Goal: Check status: Check status

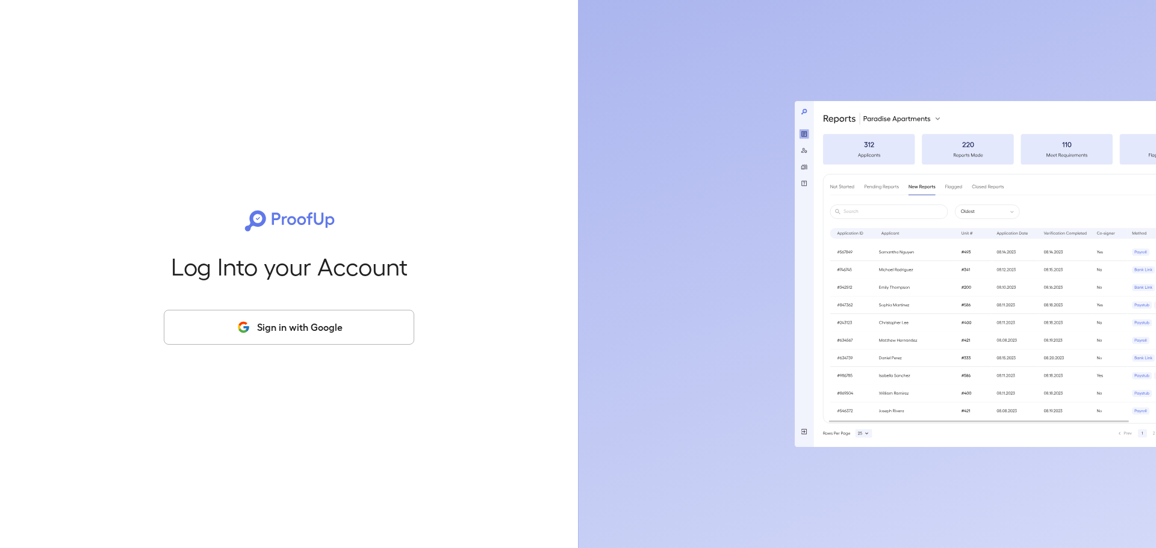
click at [282, 338] on button "Sign in with Google" at bounding box center [289, 327] width 250 height 35
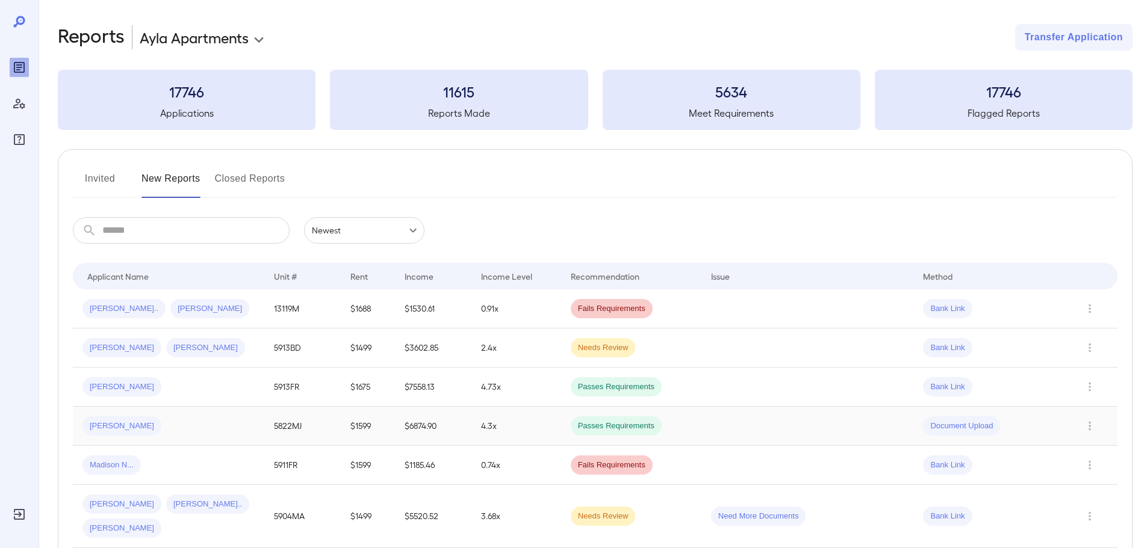
click at [133, 428] on span "[PERSON_NAME]" at bounding box center [121, 426] width 79 height 11
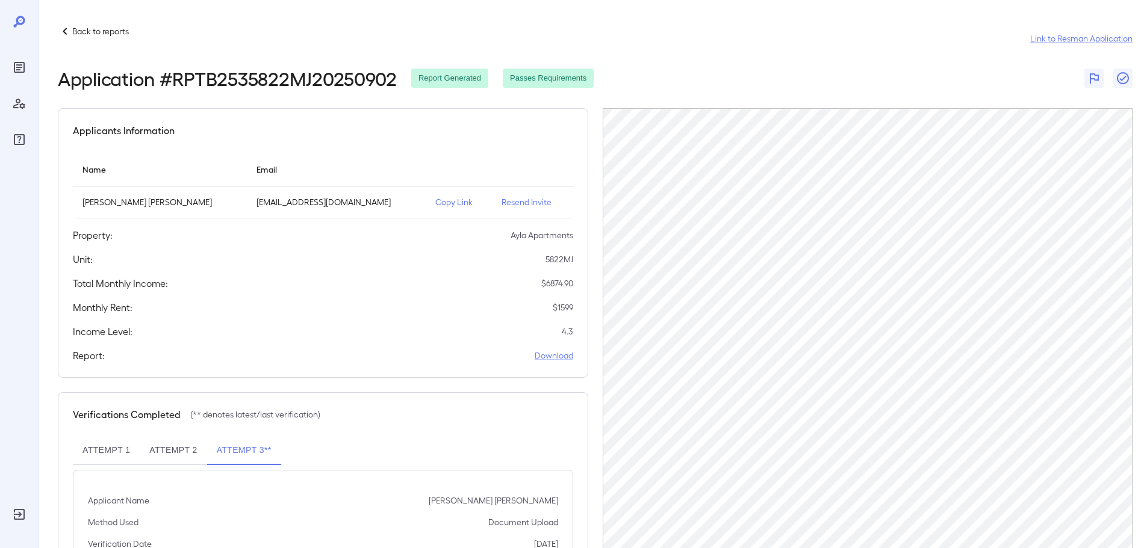
click at [397, 37] on div "Back to reports Link to Resman Application" at bounding box center [595, 38] width 1075 height 29
click at [729, 63] on header "Back to reports Link to Resman Application Application # RPTB2535822MJ20250902 …" at bounding box center [595, 56] width 1075 height 65
